Goal: Task Accomplishment & Management: Manage account settings

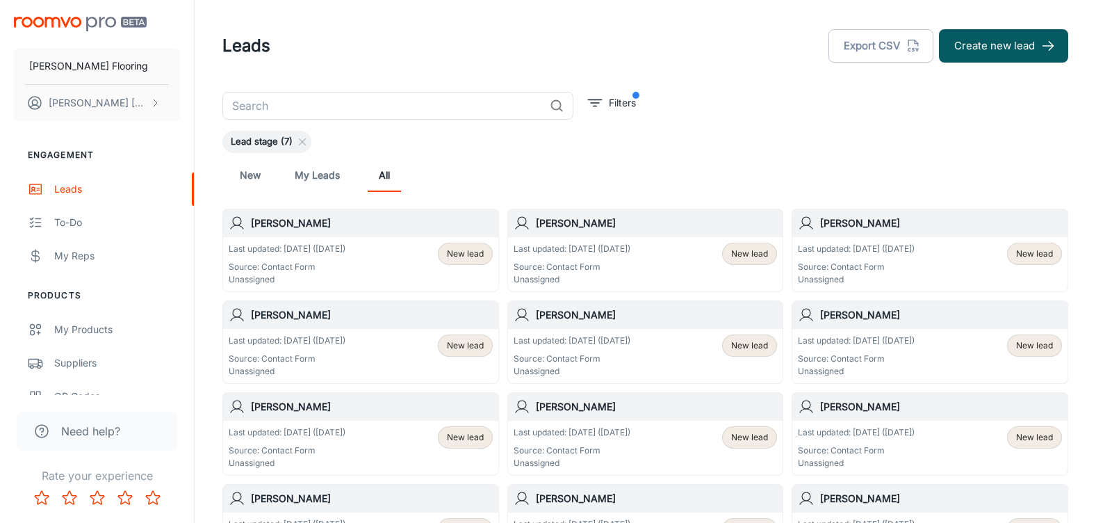
click at [460, 254] on span "New lead" at bounding box center [465, 253] width 37 height 13
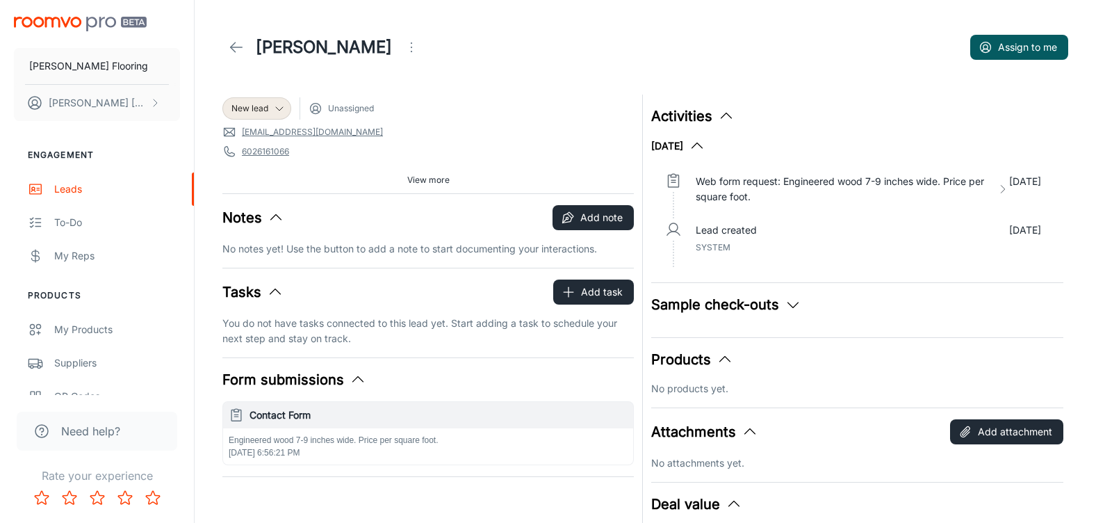
click at [233, 45] on polyline at bounding box center [233, 47] width 5 height 10
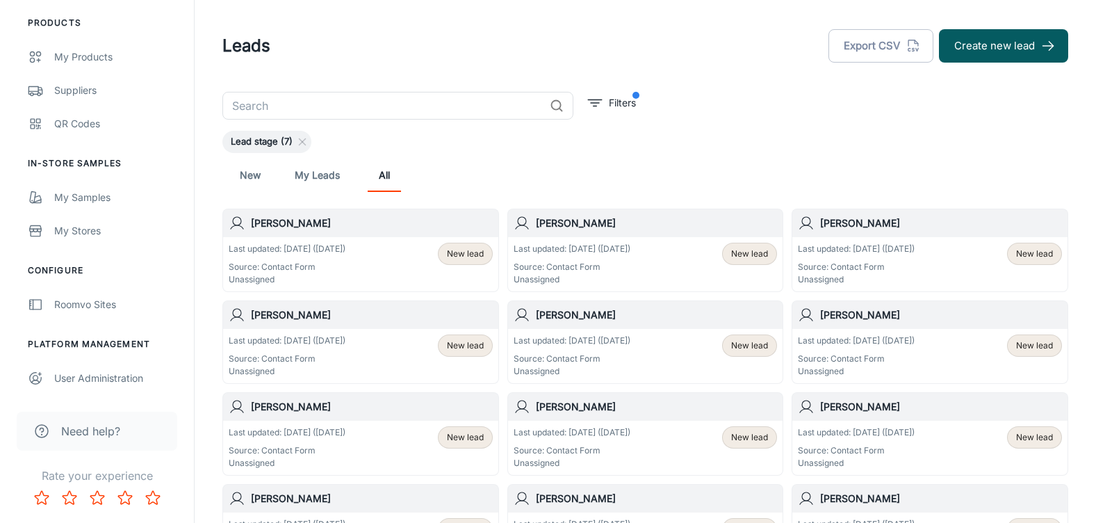
scroll to position [278, 0]
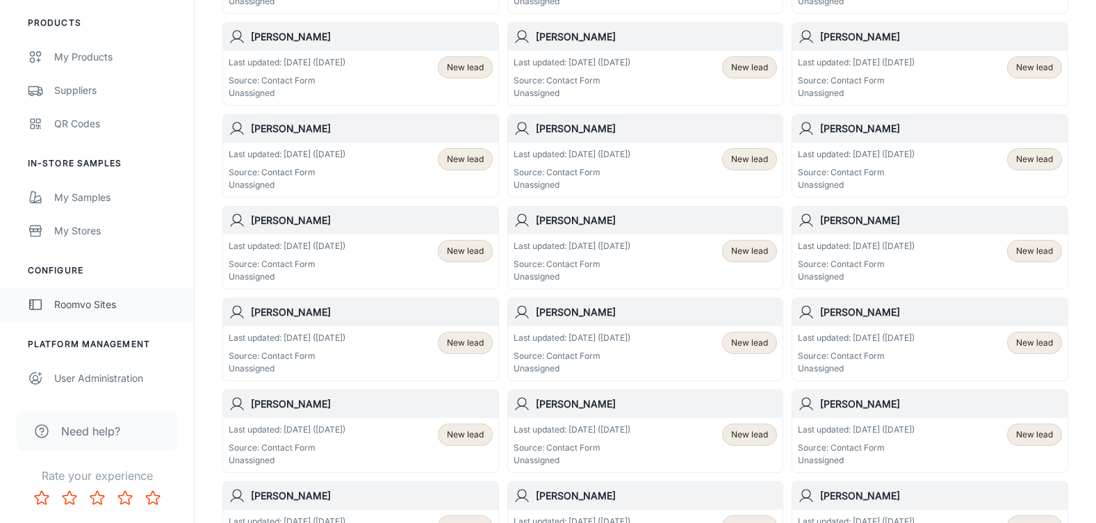
click at [71, 302] on div "Roomvo Sites" at bounding box center [117, 304] width 126 height 15
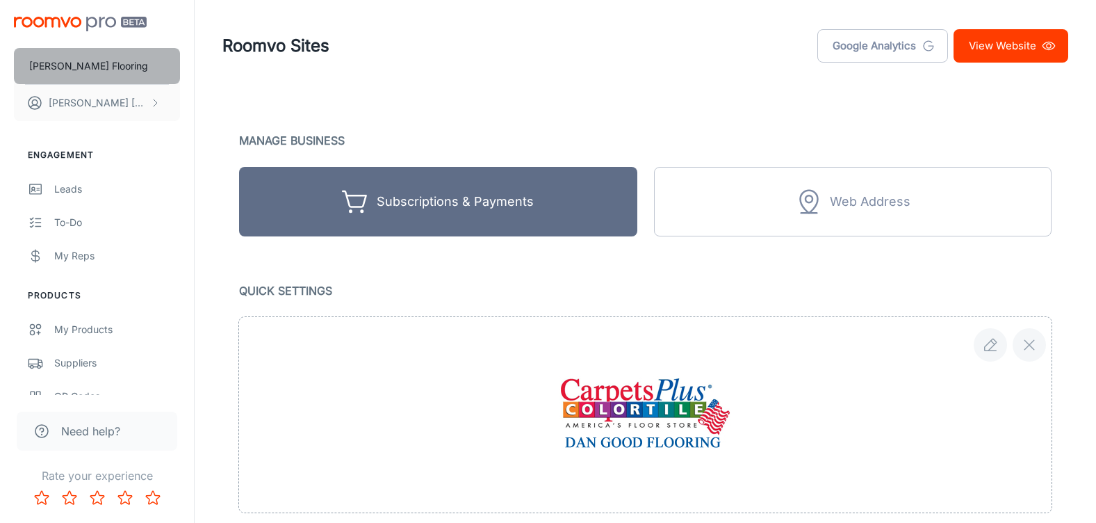
click at [69, 65] on p "[PERSON_NAME] Flooring" at bounding box center [88, 65] width 119 height 15
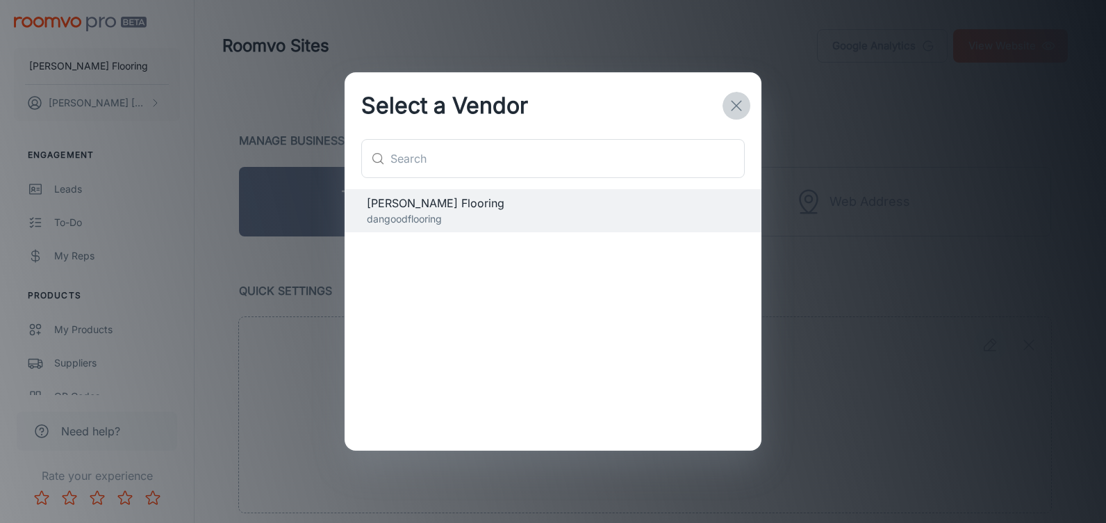
click at [734, 106] on icon "button" at bounding box center [736, 105] width 17 height 17
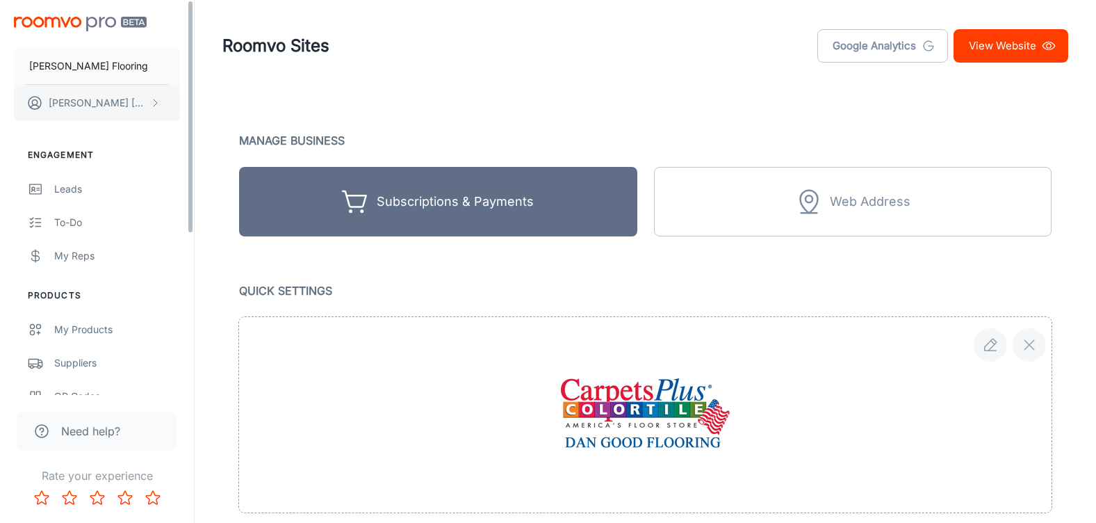
click at [63, 101] on p "[PERSON_NAME]" at bounding box center [98, 102] width 98 height 15
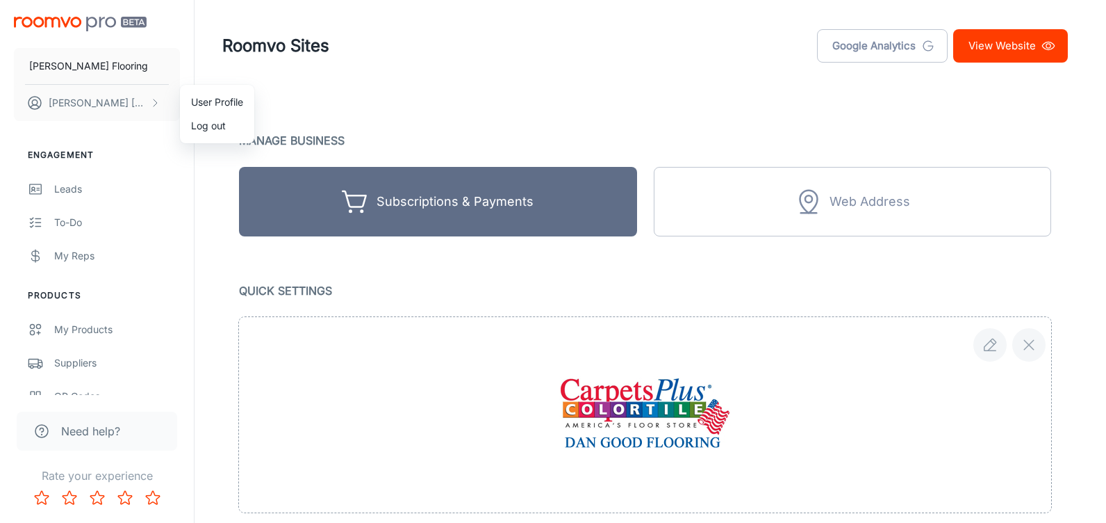
click at [90, 328] on div at bounding box center [553, 261] width 1106 height 523
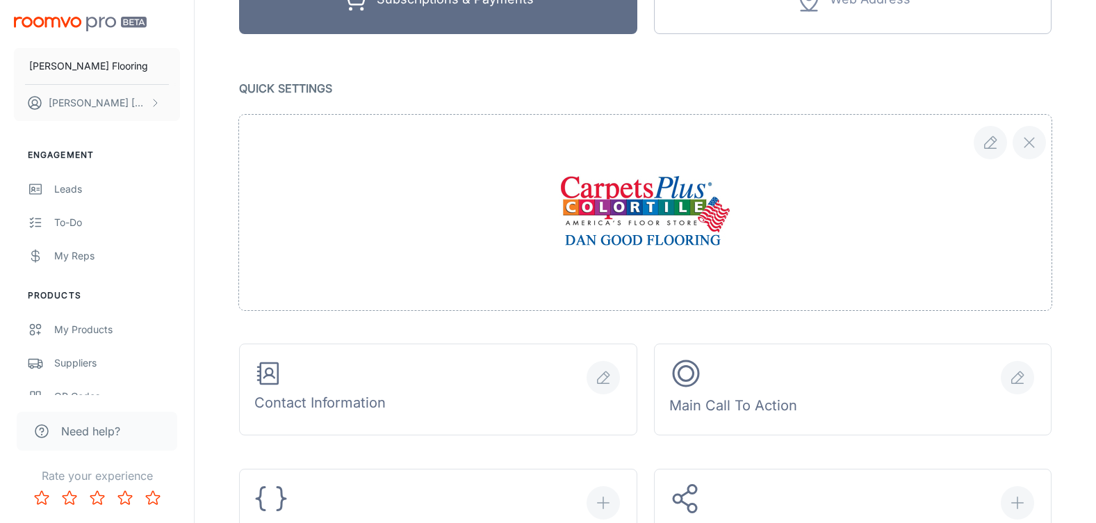
scroll to position [208, 0]
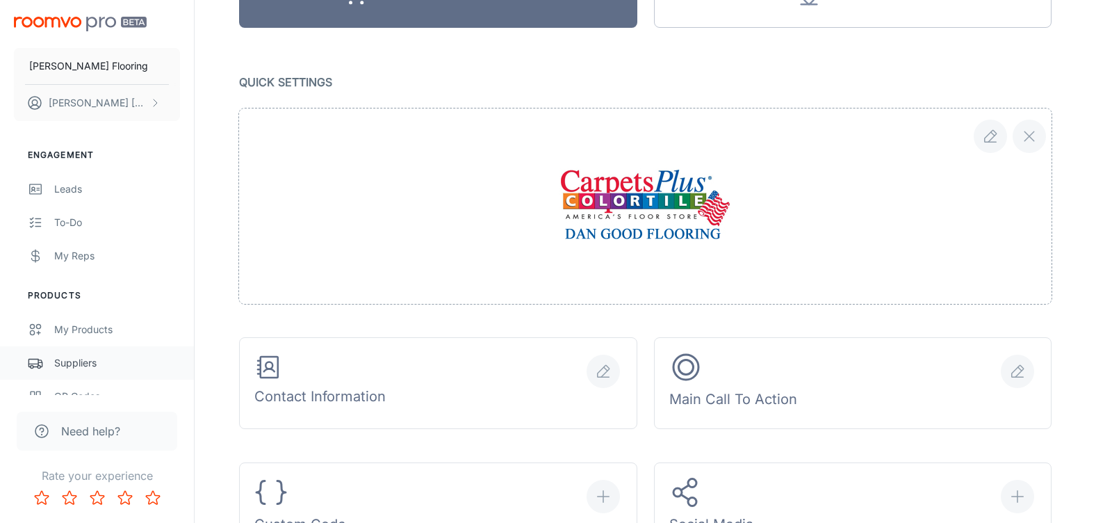
click at [75, 361] on div "Suppliers" at bounding box center [117, 362] width 126 height 15
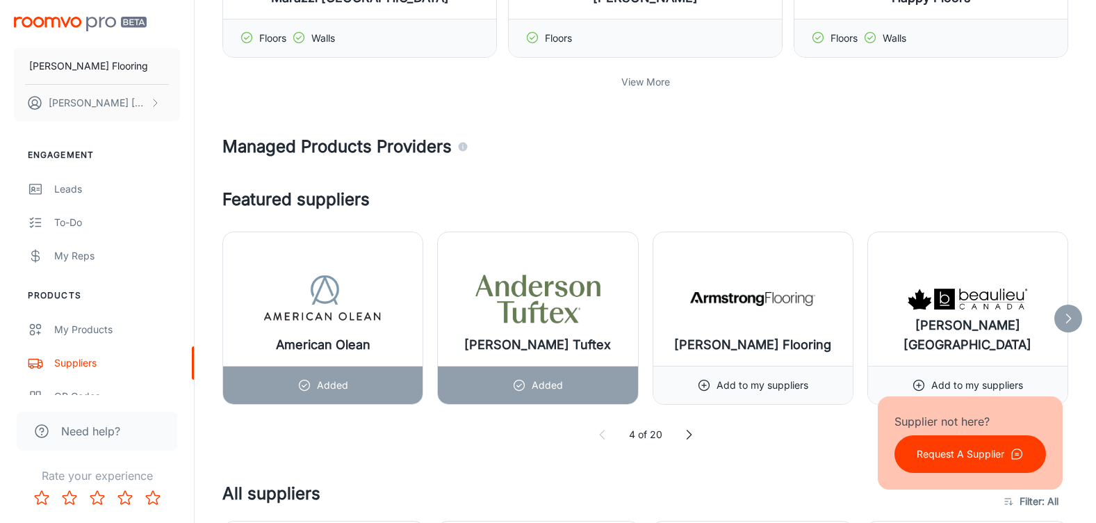
scroll to position [695, 0]
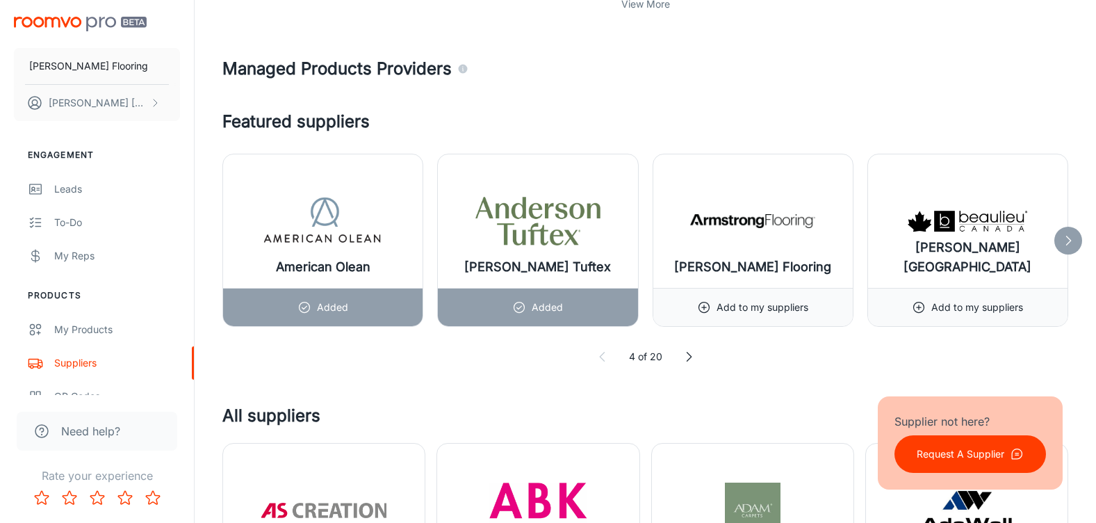
click at [686, 359] on icon at bounding box center [689, 357] width 14 height 14
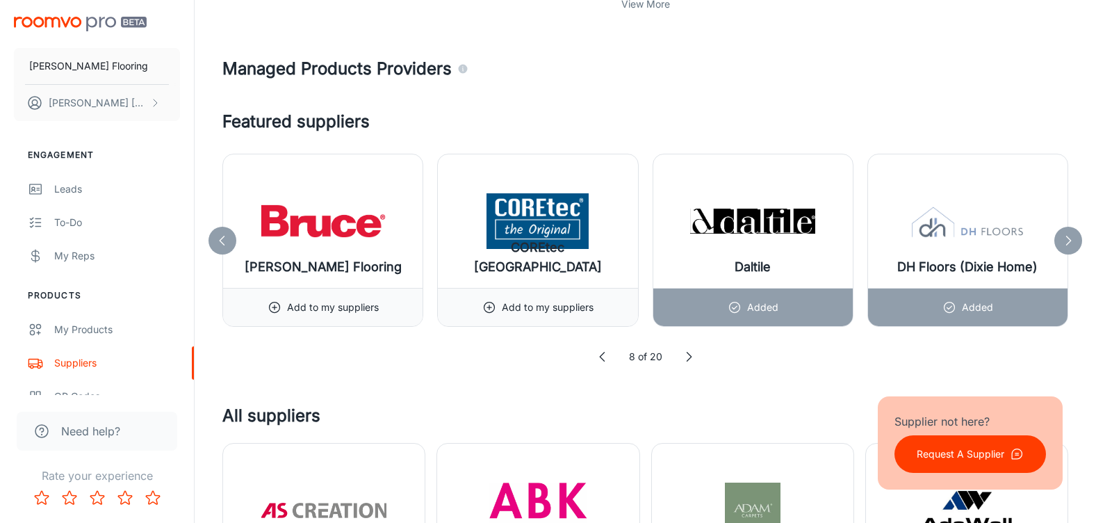
click at [686, 359] on icon at bounding box center [689, 357] width 14 height 14
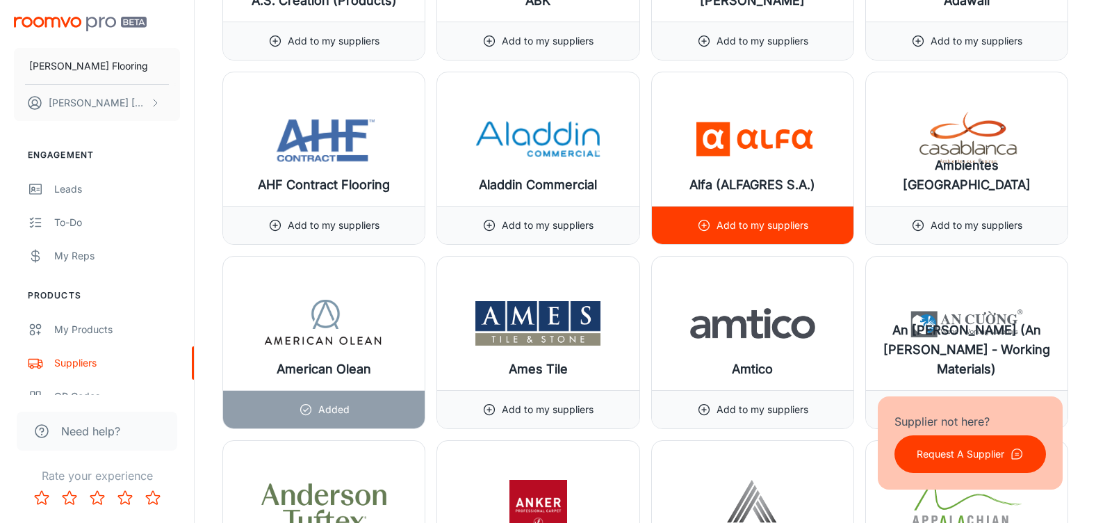
scroll to position [1251, 0]
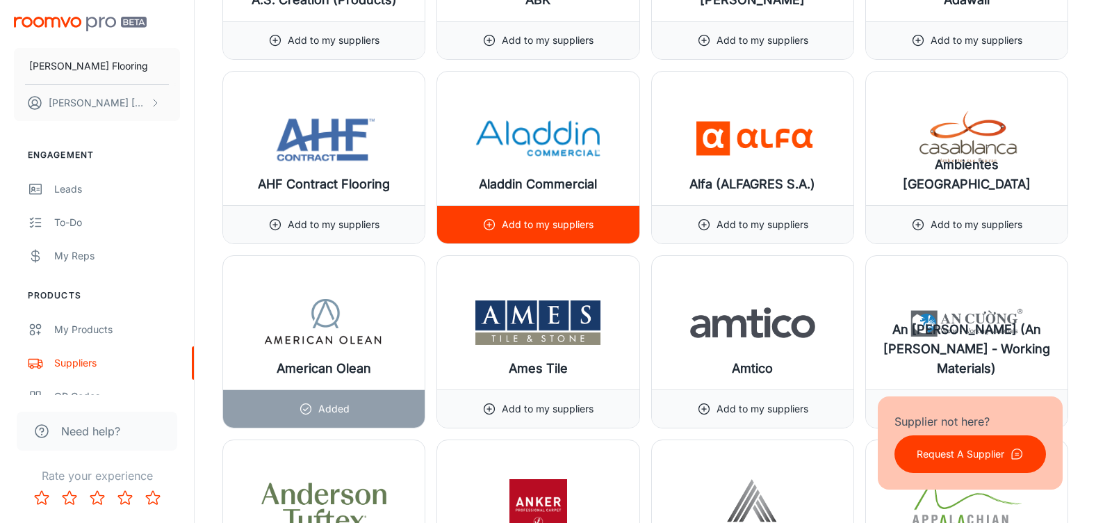
click at [527, 222] on p "Add to my suppliers" at bounding box center [548, 224] width 92 height 15
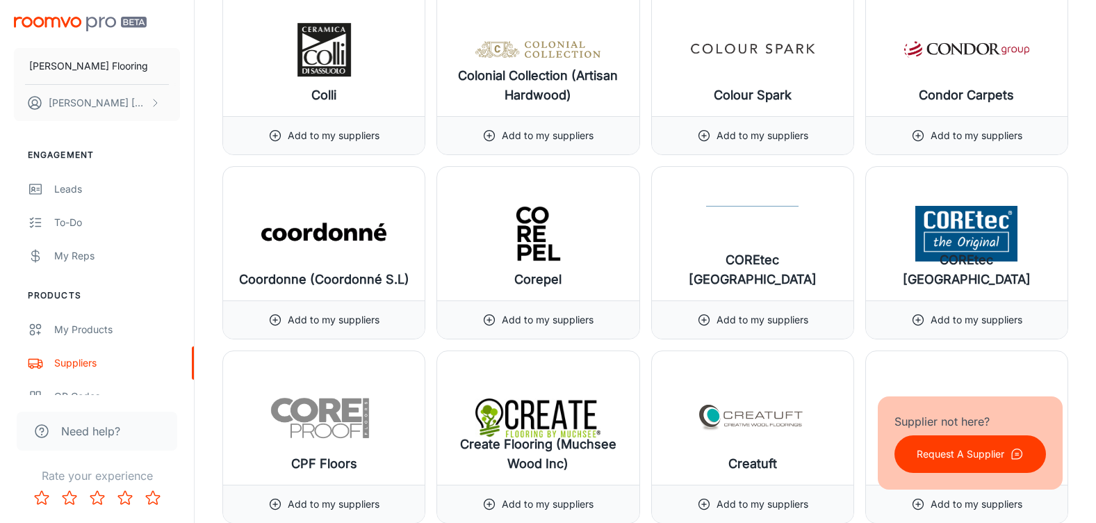
scroll to position [4656, 0]
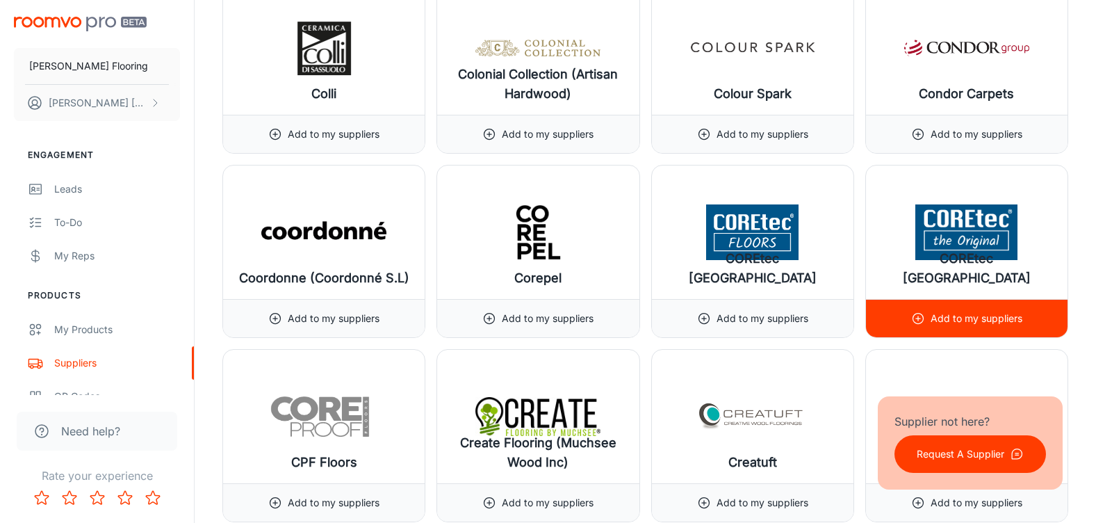
click at [976, 319] on p "Add to my suppliers" at bounding box center [977, 318] width 92 height 15
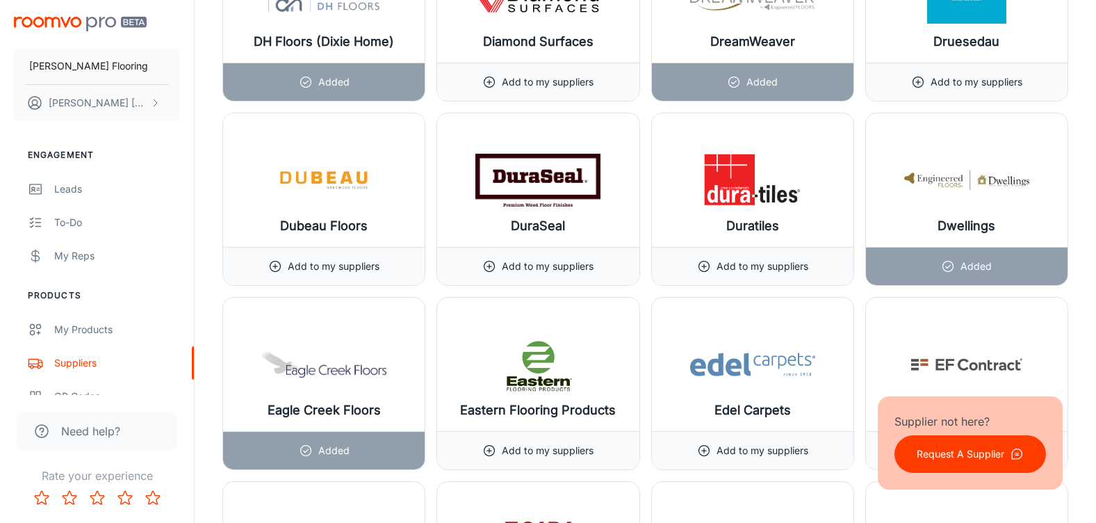
scroll to position [5699, 0]
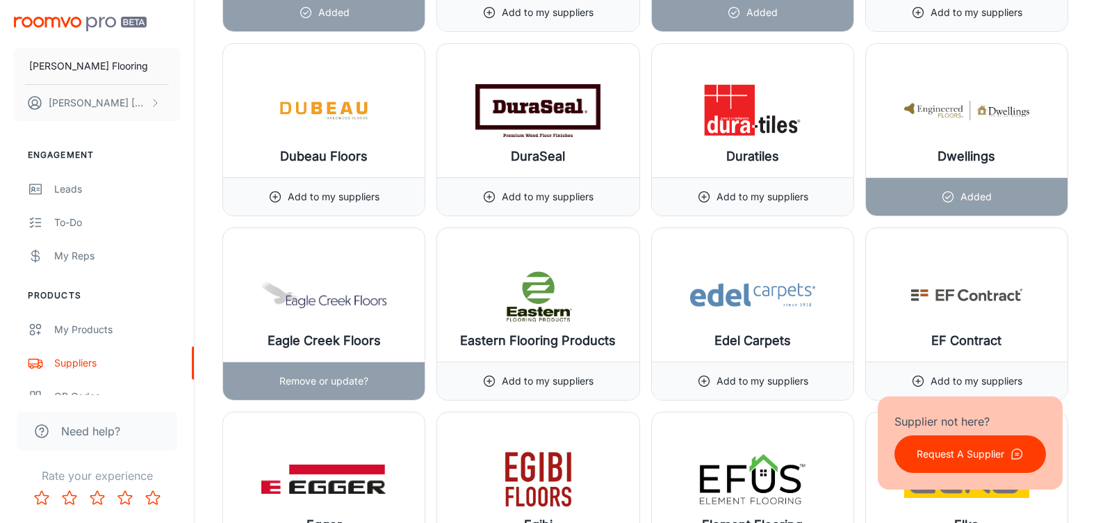
click at [305, 380] on p "Remove or update?" at bounding box center [323, 380] width 89 height 15
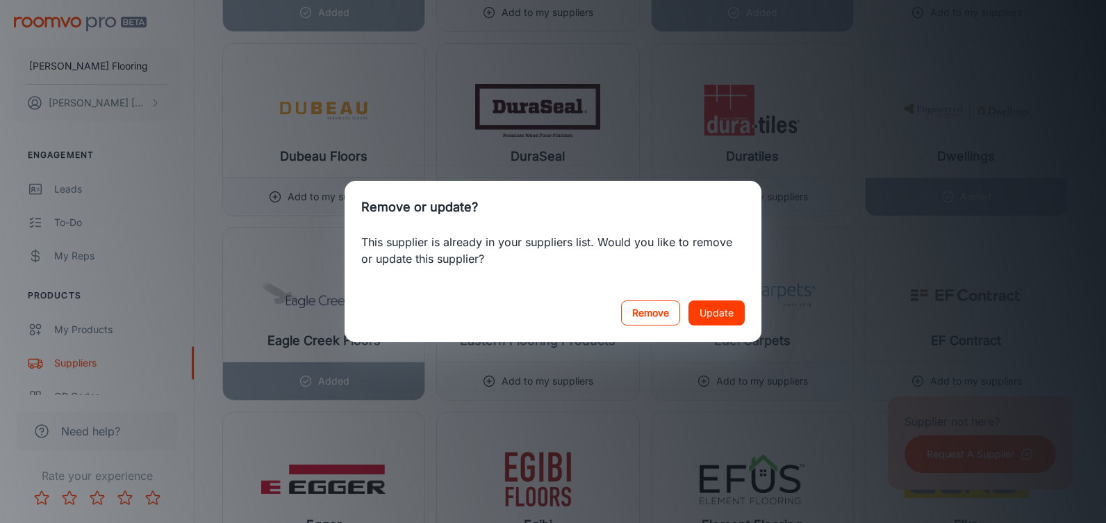
click at [650, 318] on button "Remove" at bounding box center [650, 312] width 59 height 25
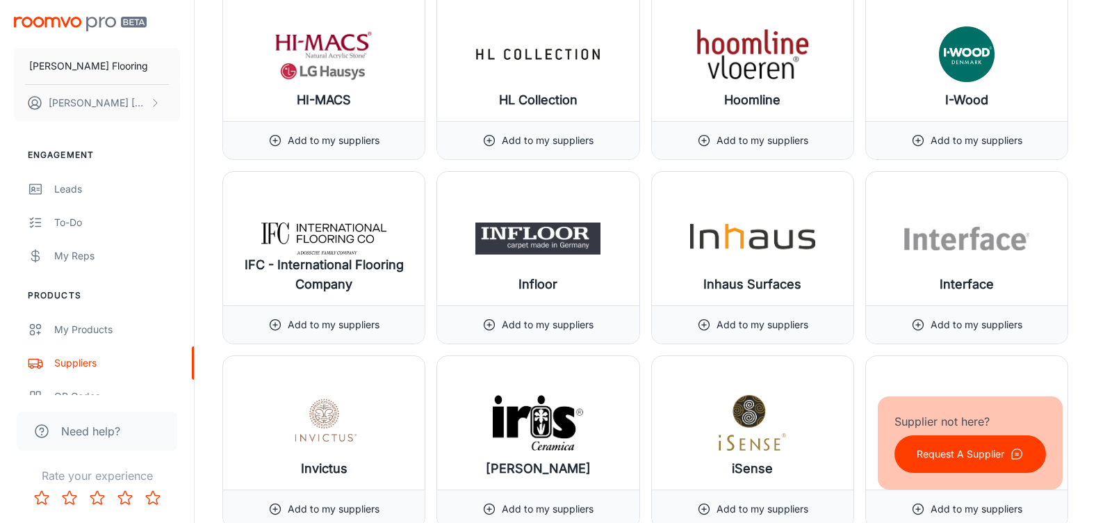
scroll to position [8895, 0]
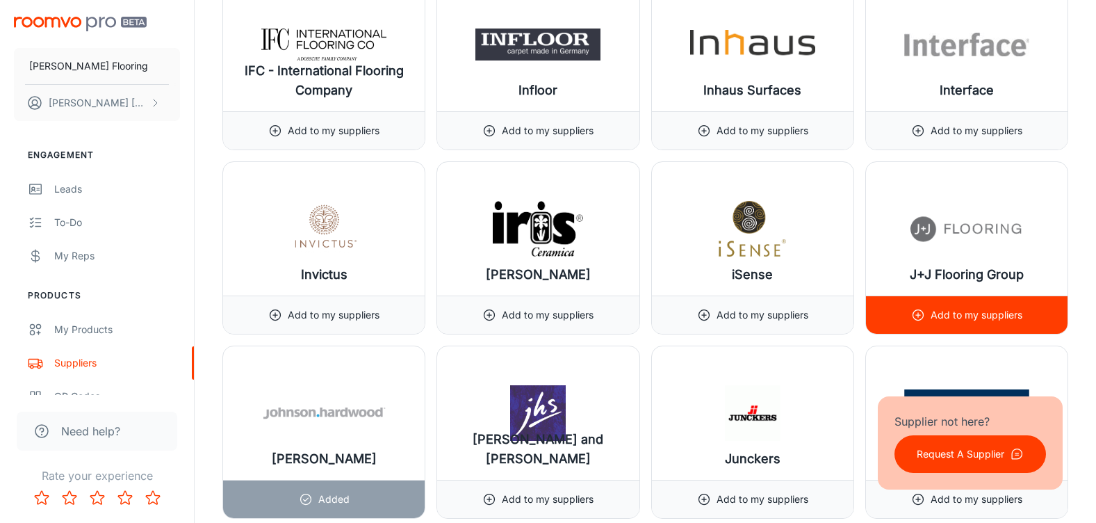
click at [967, 311] on p "Add to my suppliers" at bounding box center [977, 314] width 92 height 15
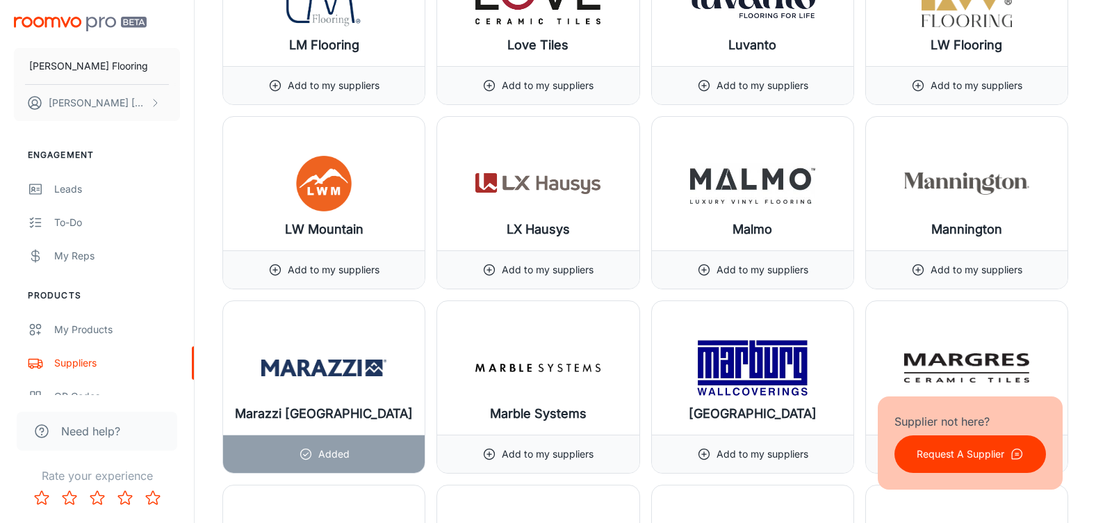
scroll to position [10841, 0]
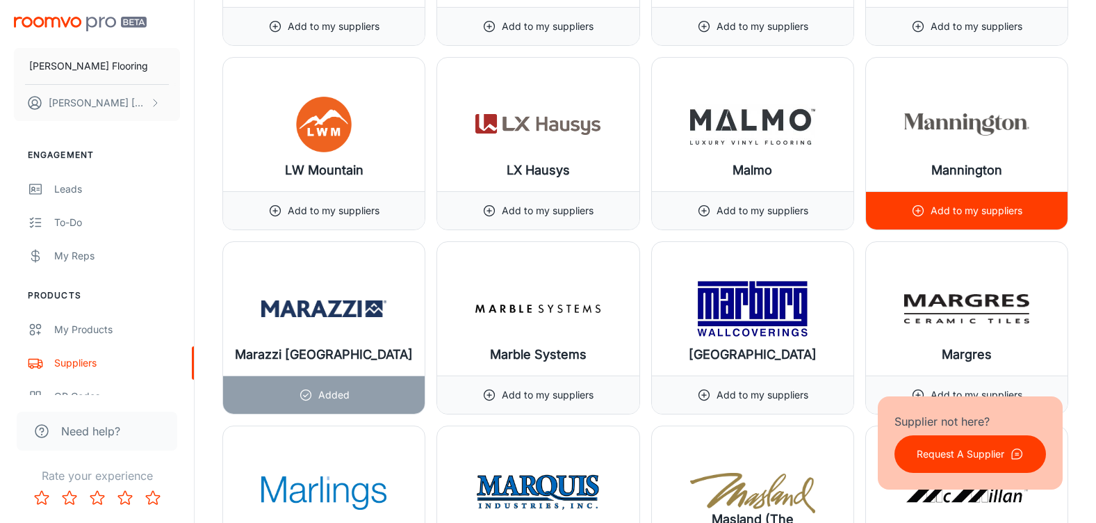
click at [973, 211] on p "Add to my suppliers" at bounding box center [977, 210] width 92 height 15
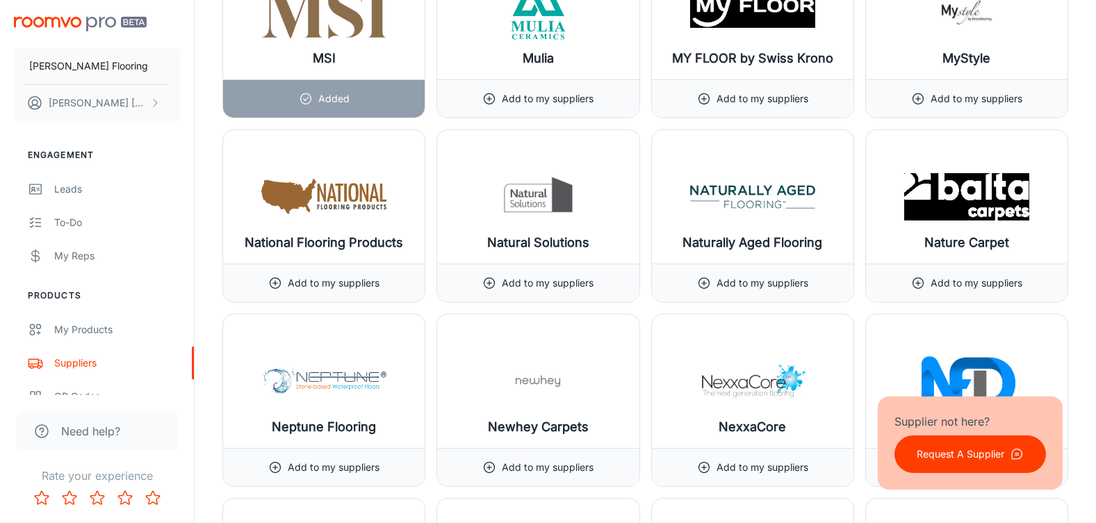
scroll to position [11884, 0]
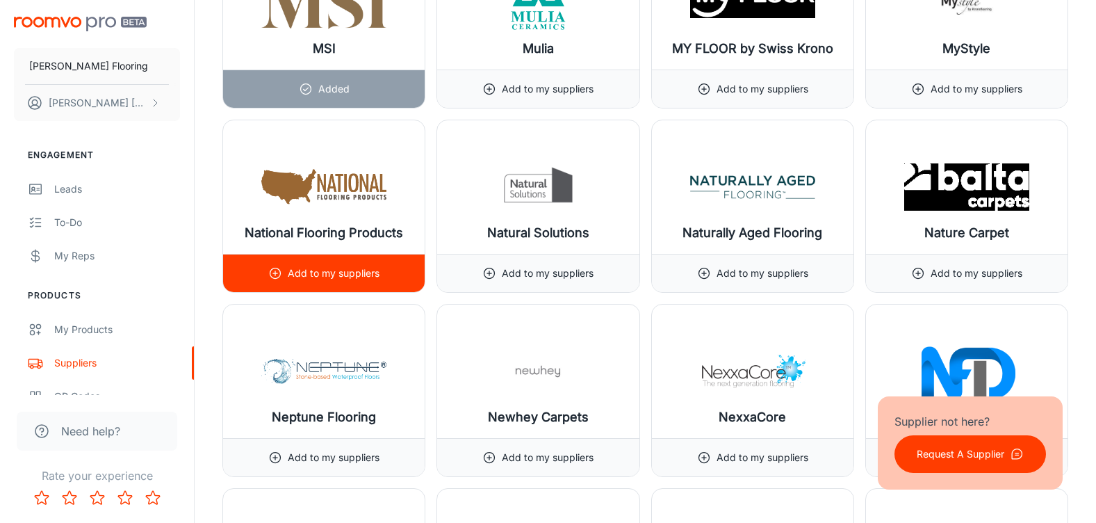
click at [308, 277] on p "Add to my suppliers" at bounding box center [334, 272] width 92 height 15
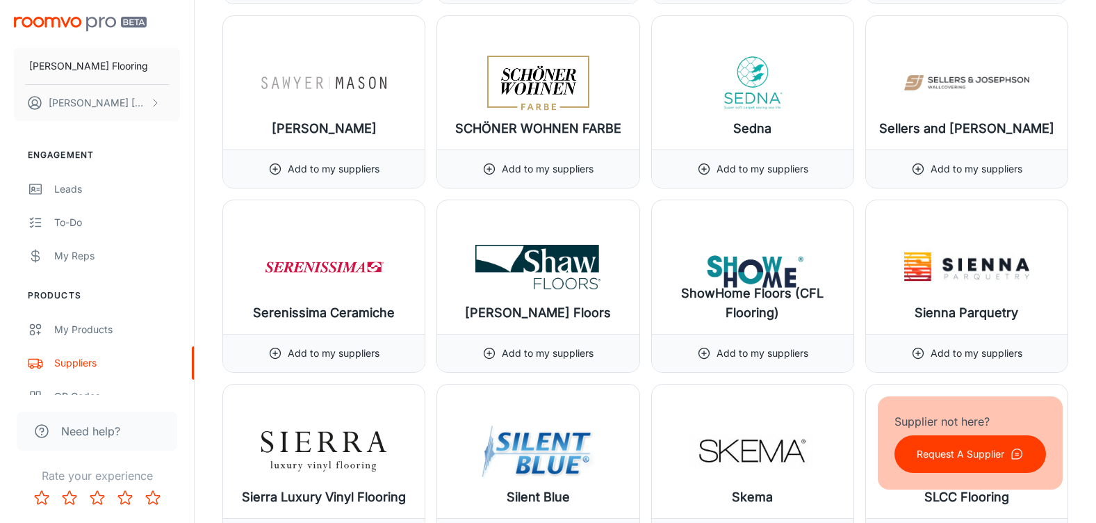
scroll to position [14455, 0]
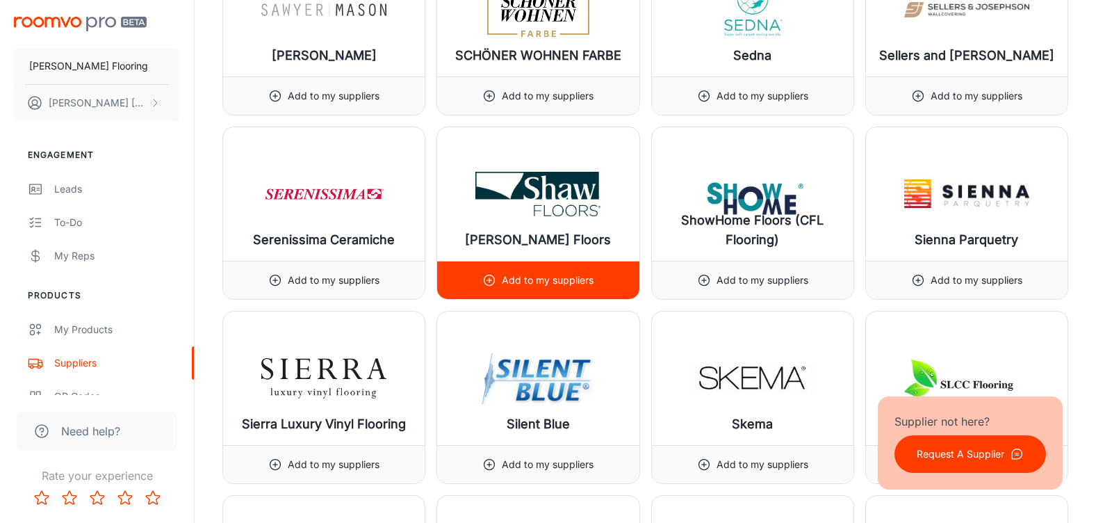
click at [573, 276] on p "Add to my suppliers" at bounding box center [548, 279] width 92 height 15
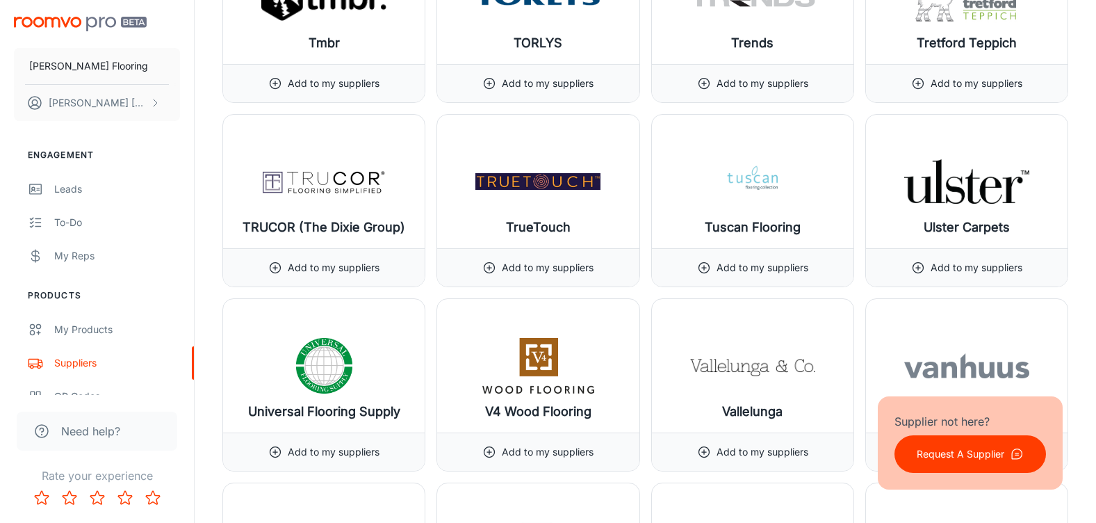
scroll to position [15984, 0]
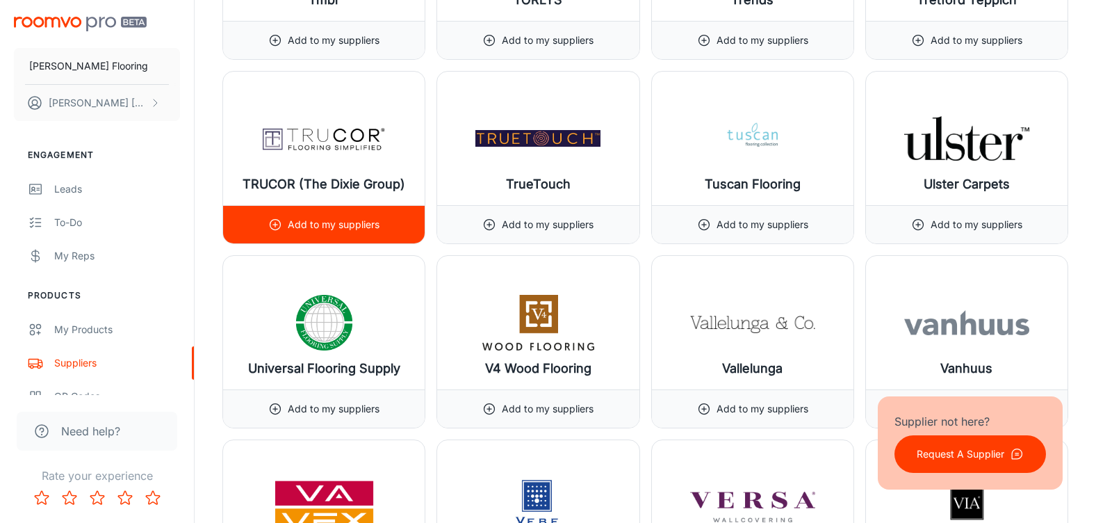
click at [349, 213] on div "Add to my suppliers" at bounding box center [323, 225] width 111 height 38
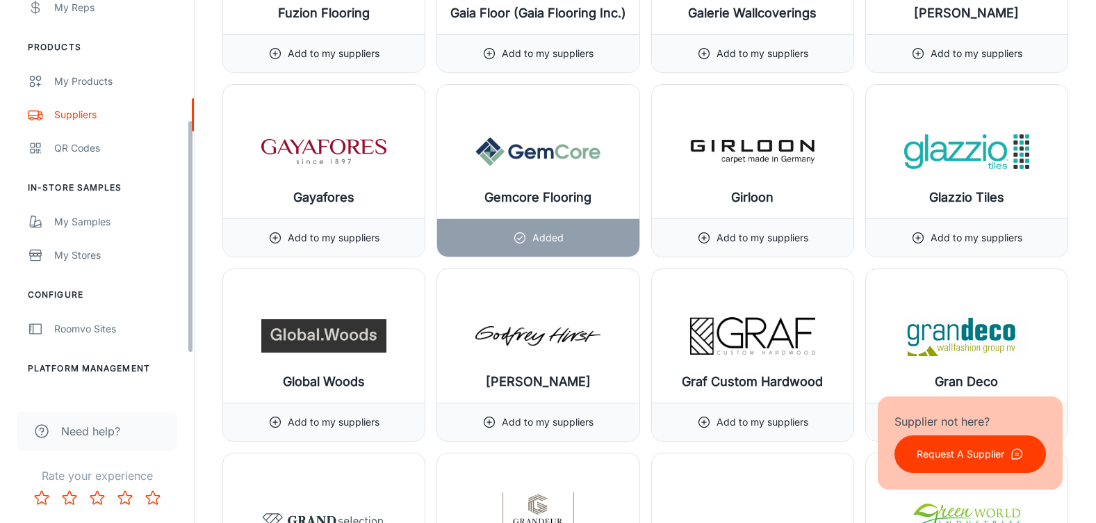
scroll to position [272, 0]
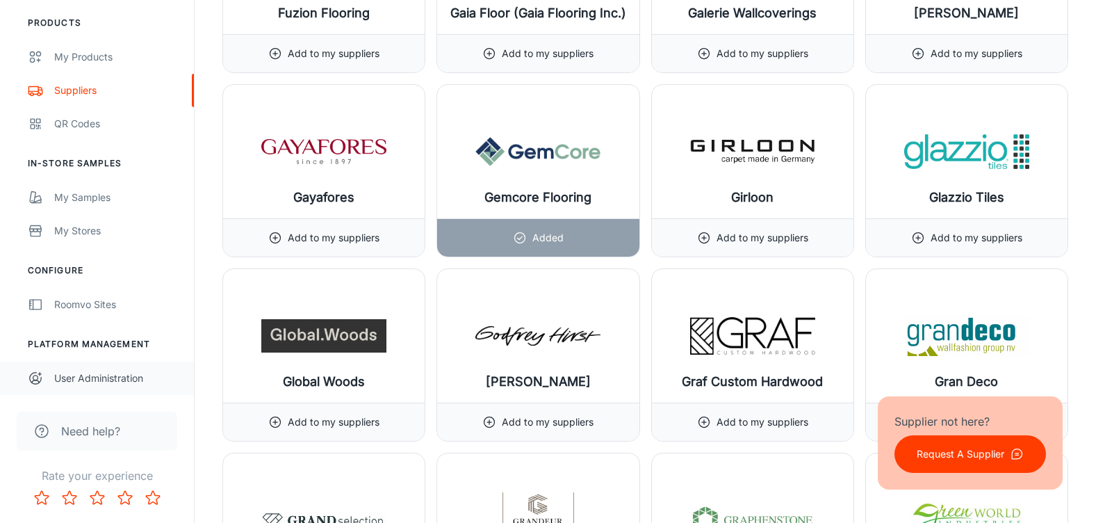
click at [103, 384] on div "User Administration" at bounding box center [117, 377] width 126 height 15
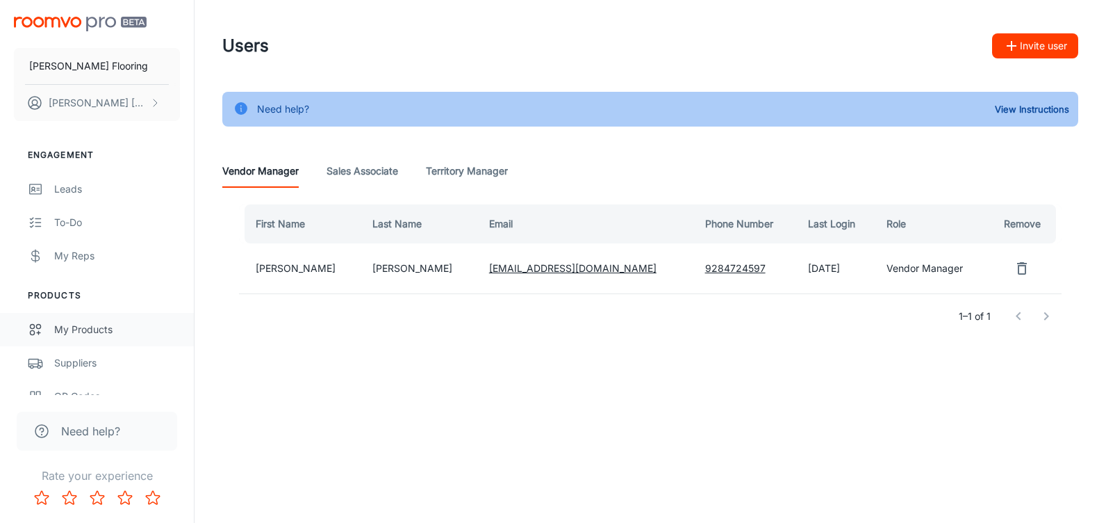
click at [81, 327] on div "My Products" at bounding box center [117, 329] width 126 height 15
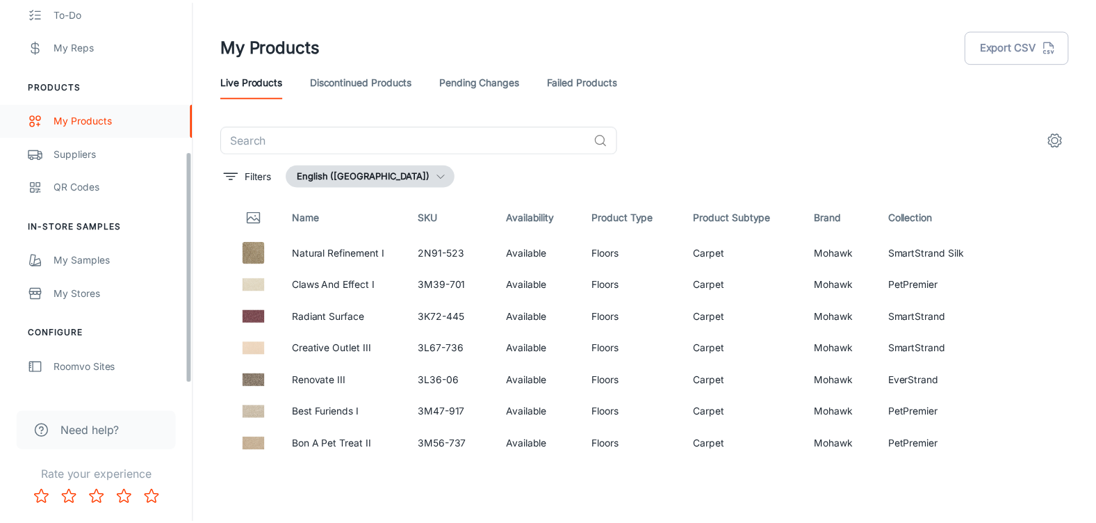
scroll to position [272, 0]
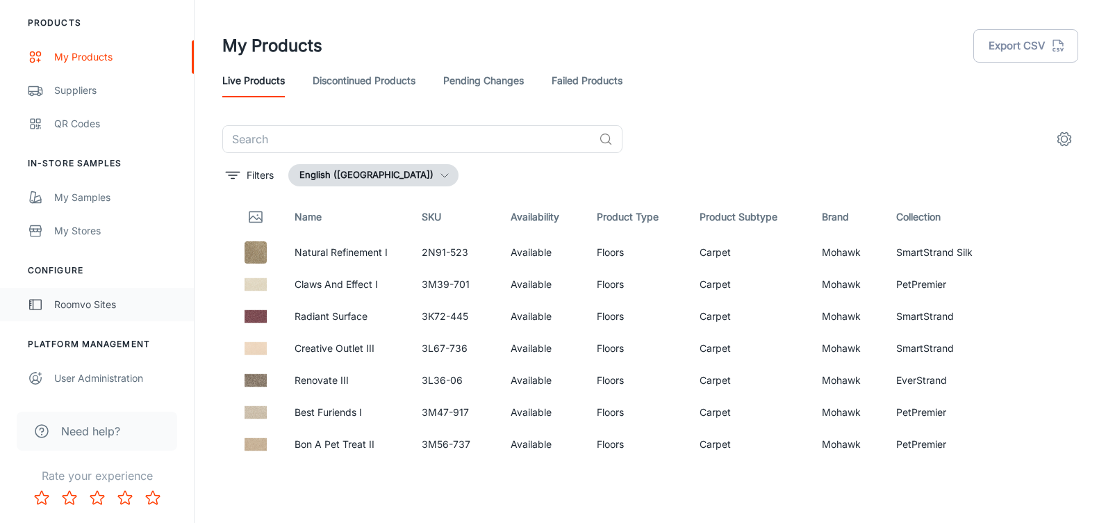
click at [78, 310] on div "Roomvo Sites" at bounding box center [117, 304] width 126 height 15
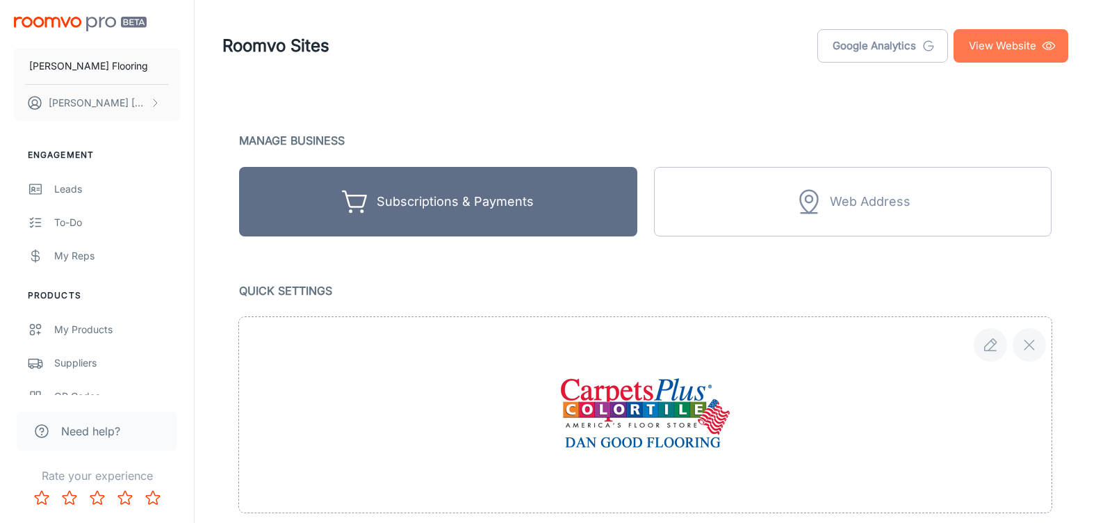
click at [1001, 45] on link "View Website" at bounding box center [1010, 45] width 115 height 33
